Goal: Navigation & Orientation: Find specific page/section

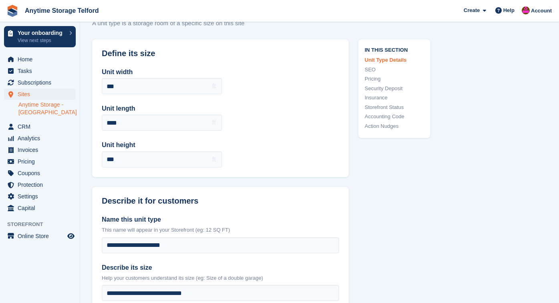
scroll to position [82, 0]
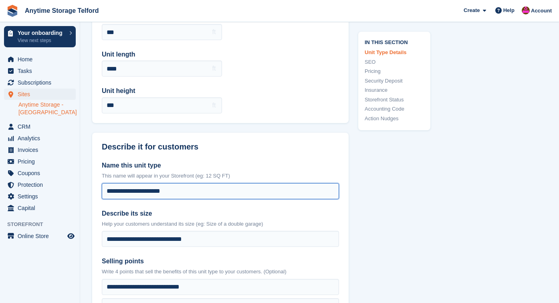
click at [130, 187] on input "**********" at bounding box center [220, 191] width 237 height 16
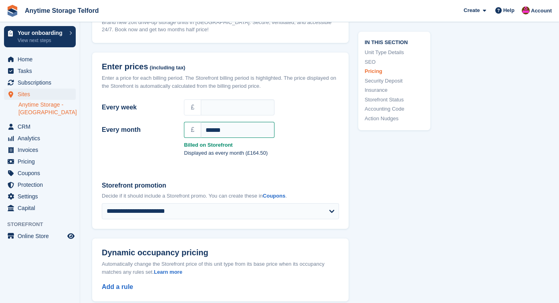
scroll to position [684, 0]
type input "**********"
click at [258, 115] on input "Every week" at bounding box center [238, 107] width 74 height 16
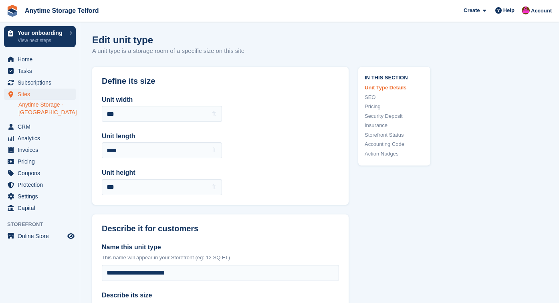
scroll to position [0, 0]
click at [33, 63] on span "Home" at bounding box center [42, 59] width 48 height 11
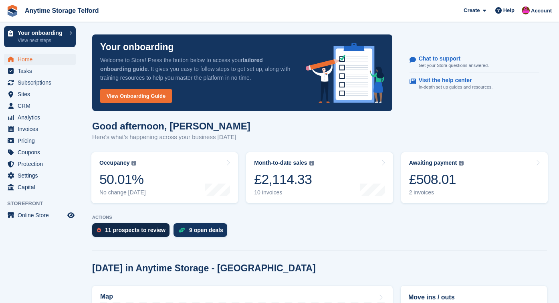
click at [158, 227] on div "11 prospects to review" at bounding box center [135, 230] width 60 height 6
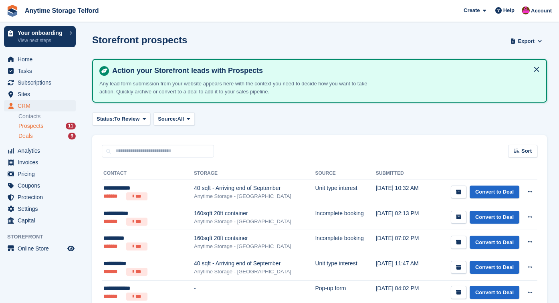
click at [44, 138] on div "Deals 9" at bounding box center [46, 136] width 57 height 8
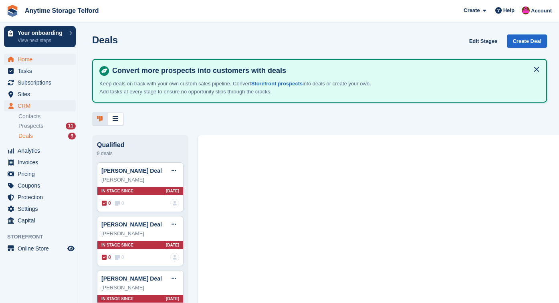
click at [24, 62] on span "Home" at bounding box center [42, 59] width 48 height 11
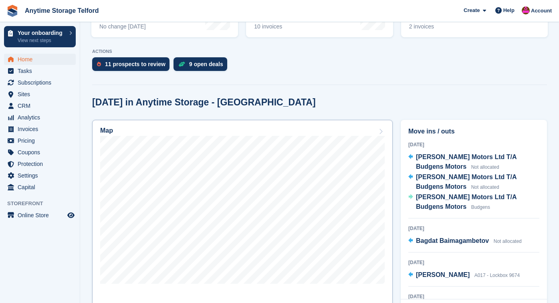
scroll to position [167, 0]
